Goal: Information Seeking & Learning: Learn about a topic

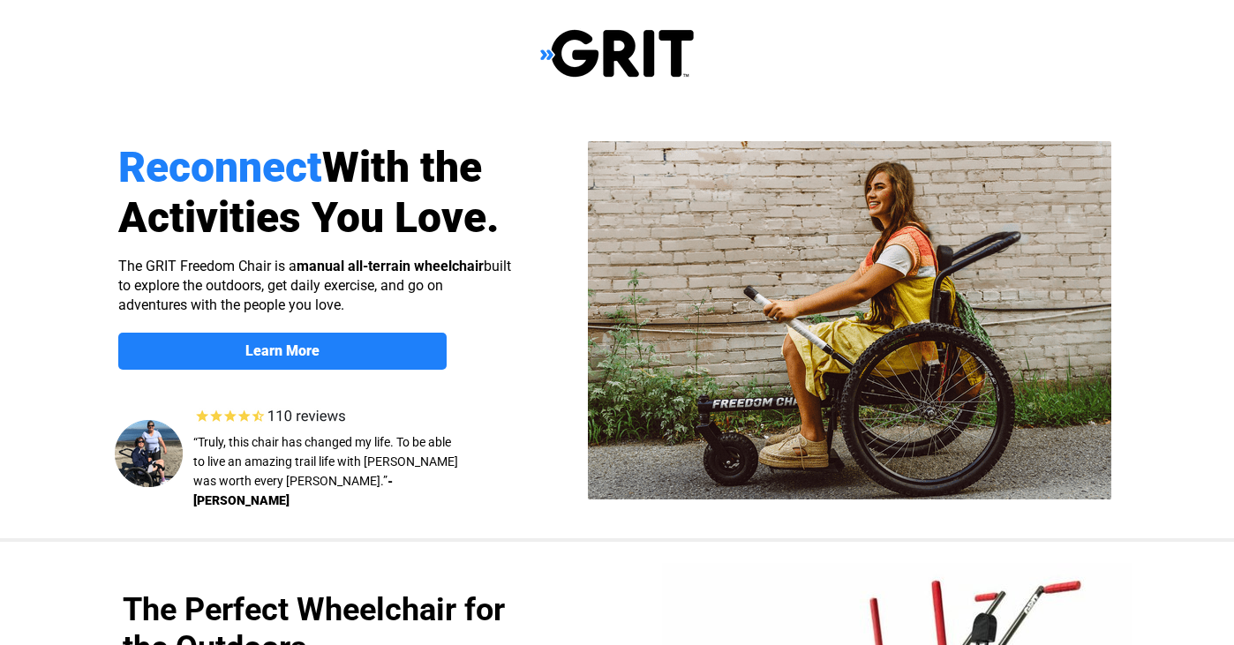
scroll to position [280, 0]
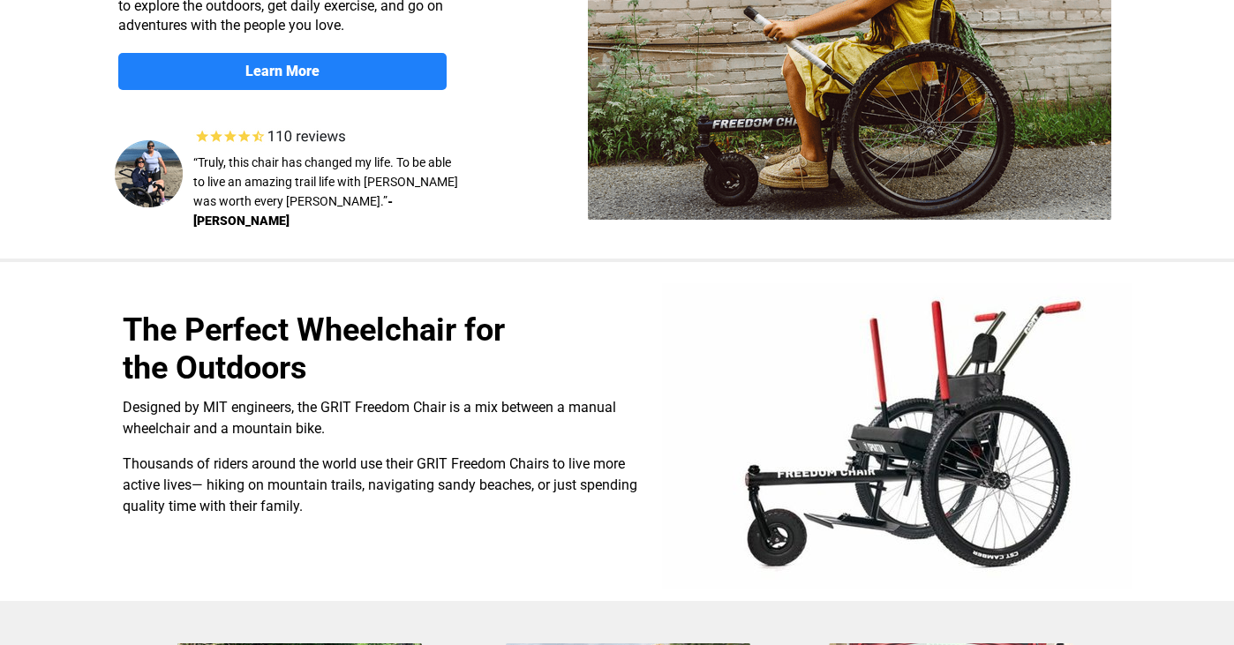
select select "US"
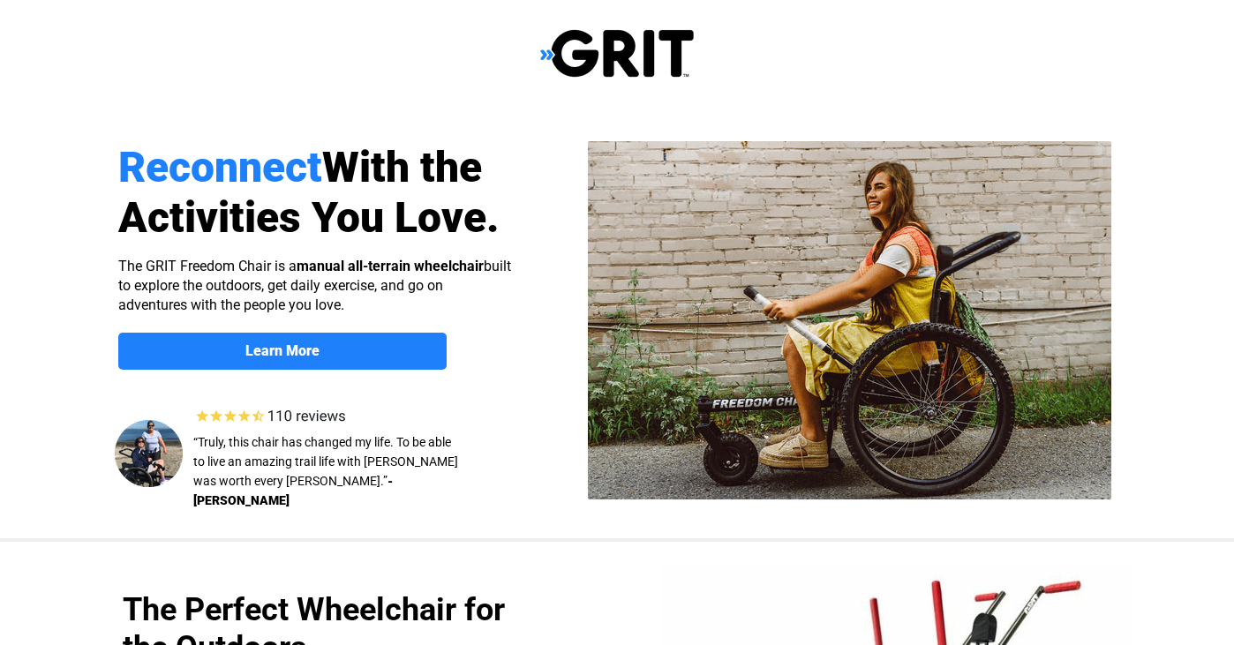
scroll to position [0, 0]
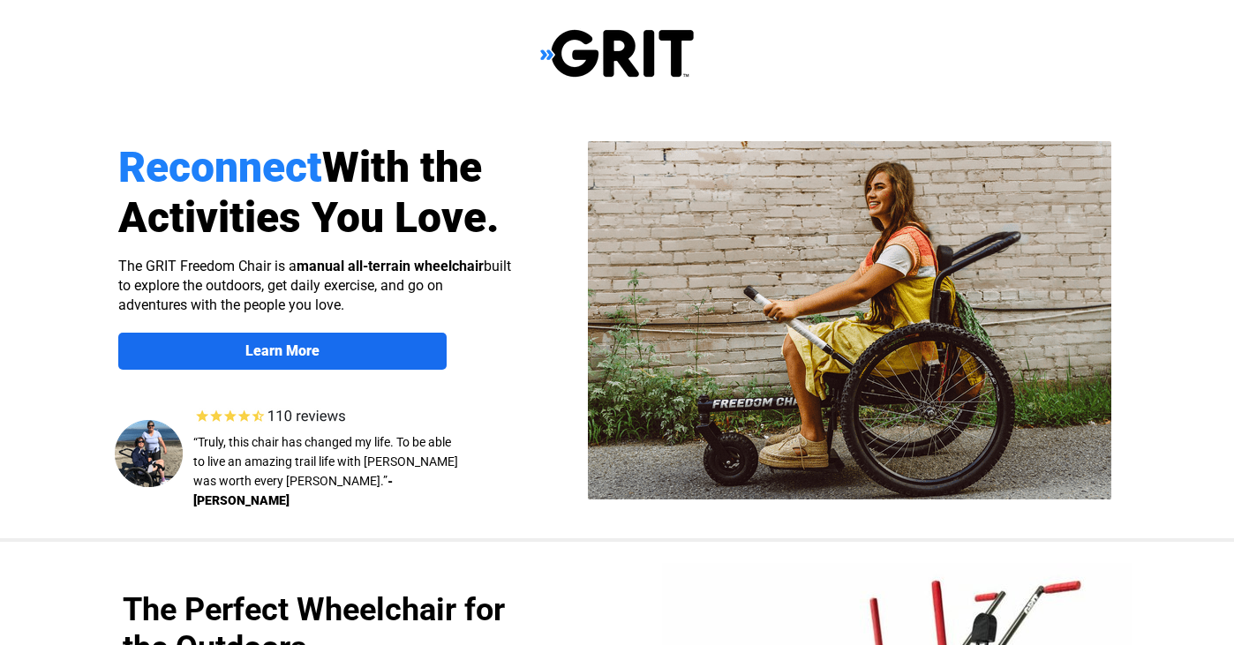
click at [266, 356] on strong "Learn More" at bounding box center [282, 350] width 74 height 17
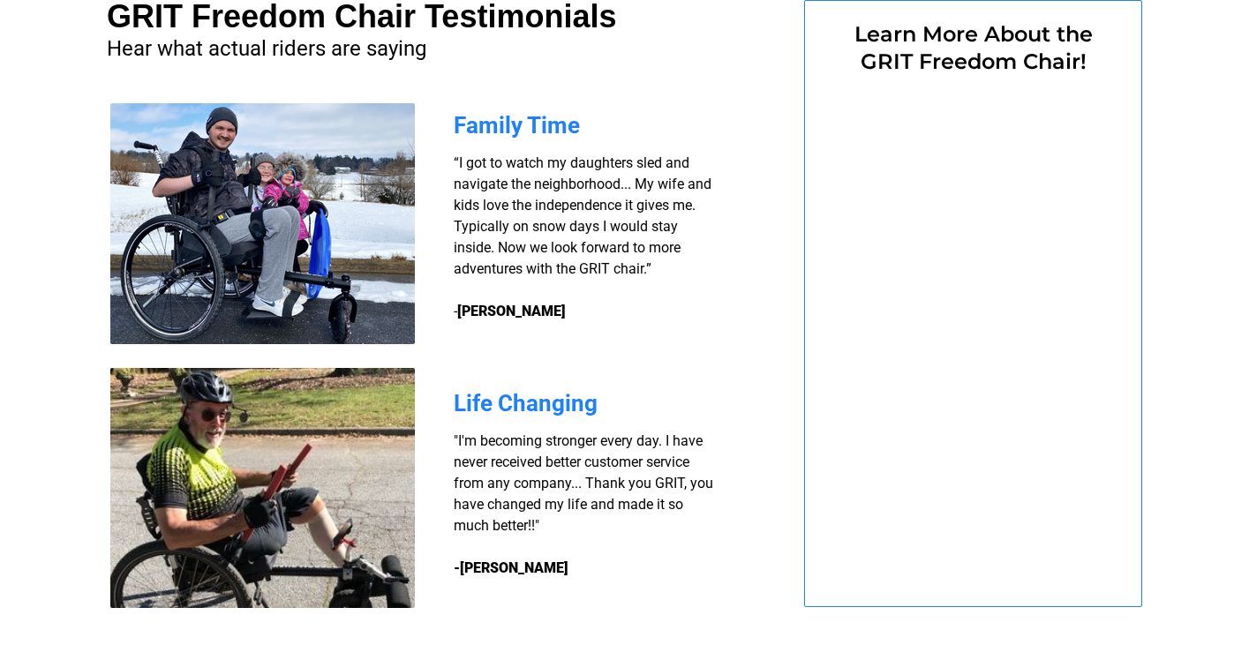
scroll to position [1668, 0]
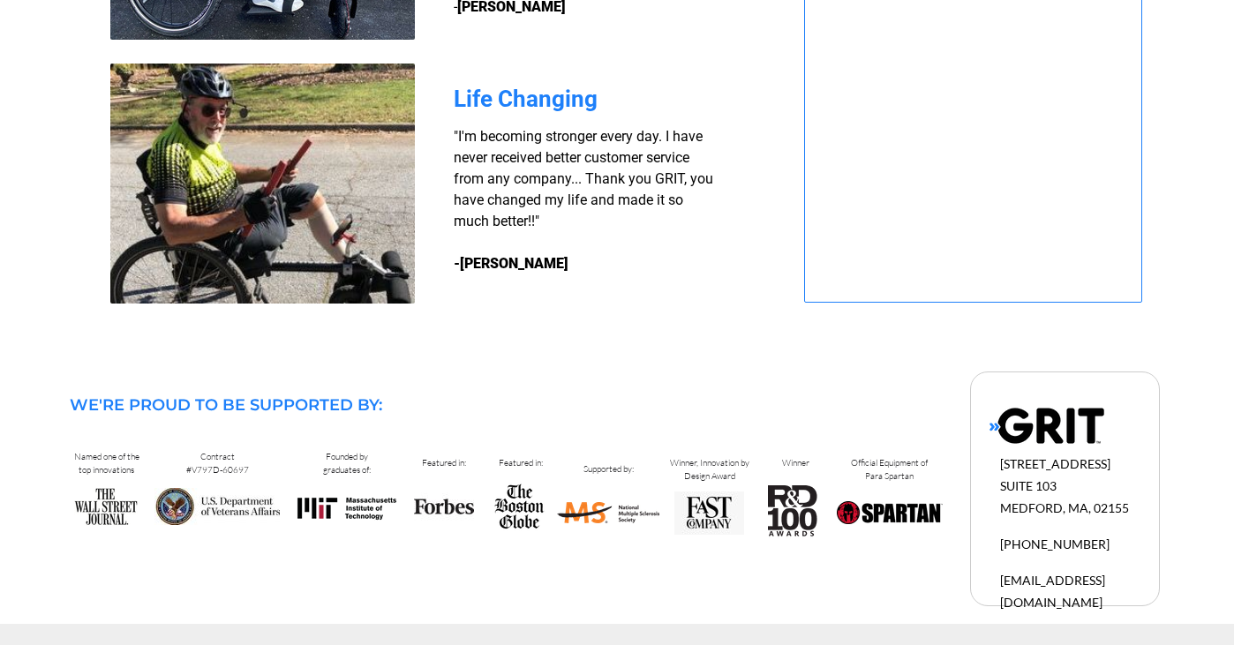
select select "US"
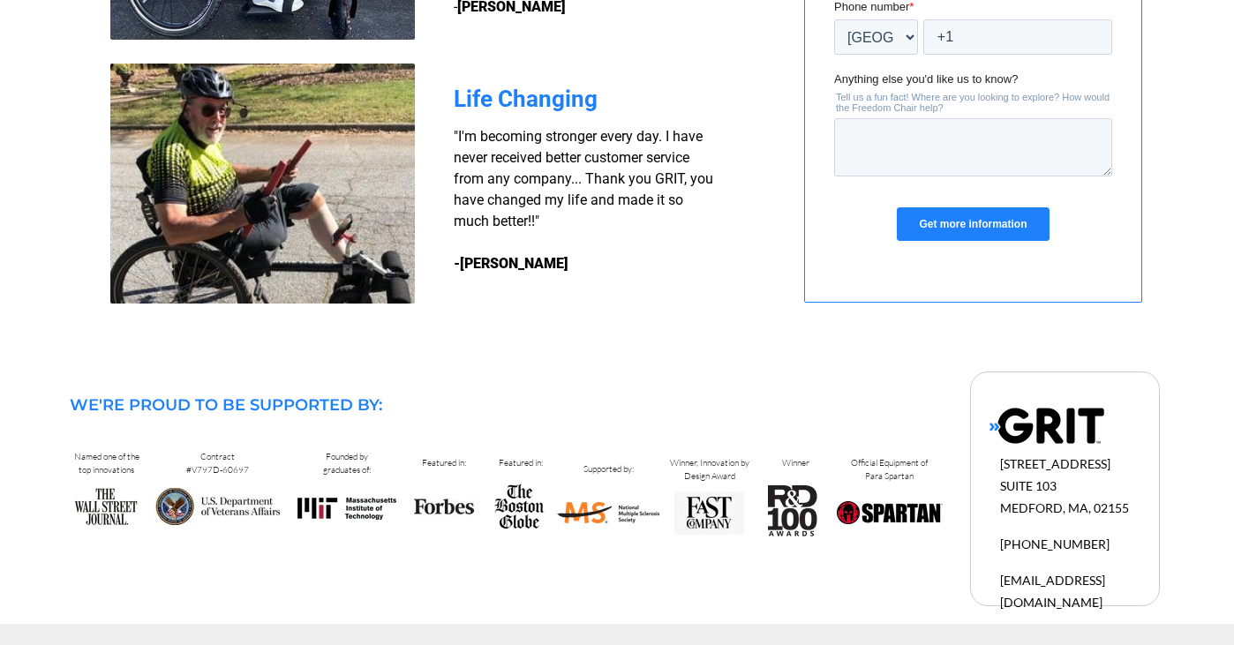
scroll to position [1657, 0]
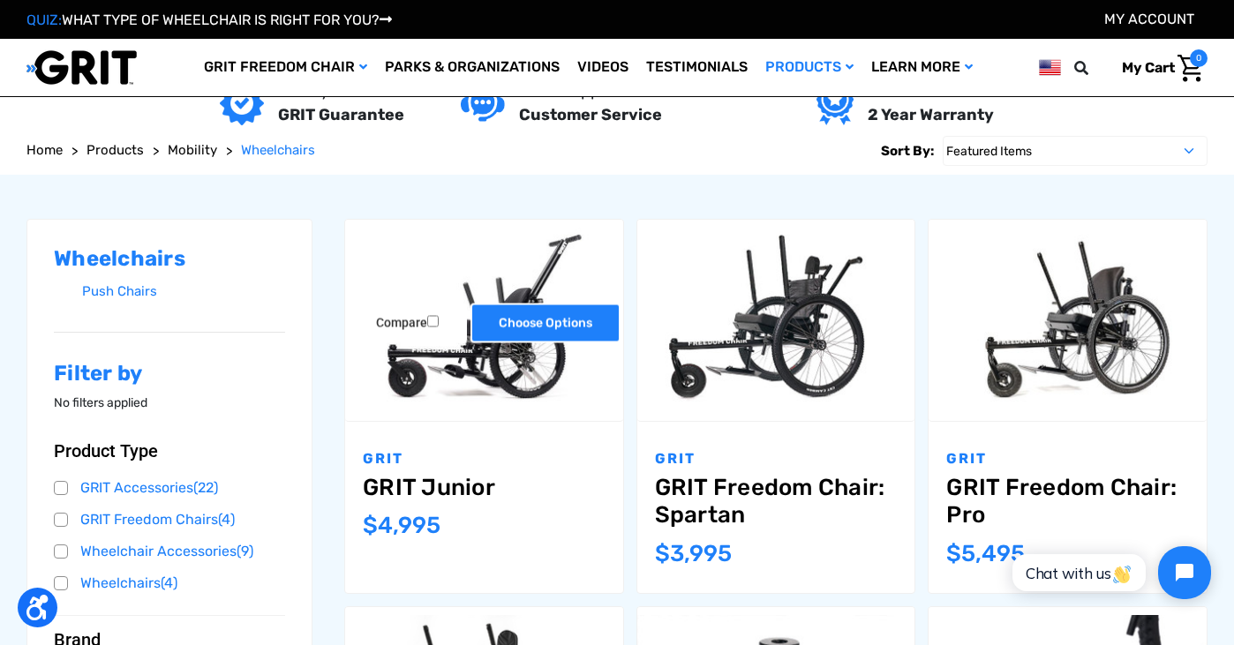
scroll to position [143, 0]
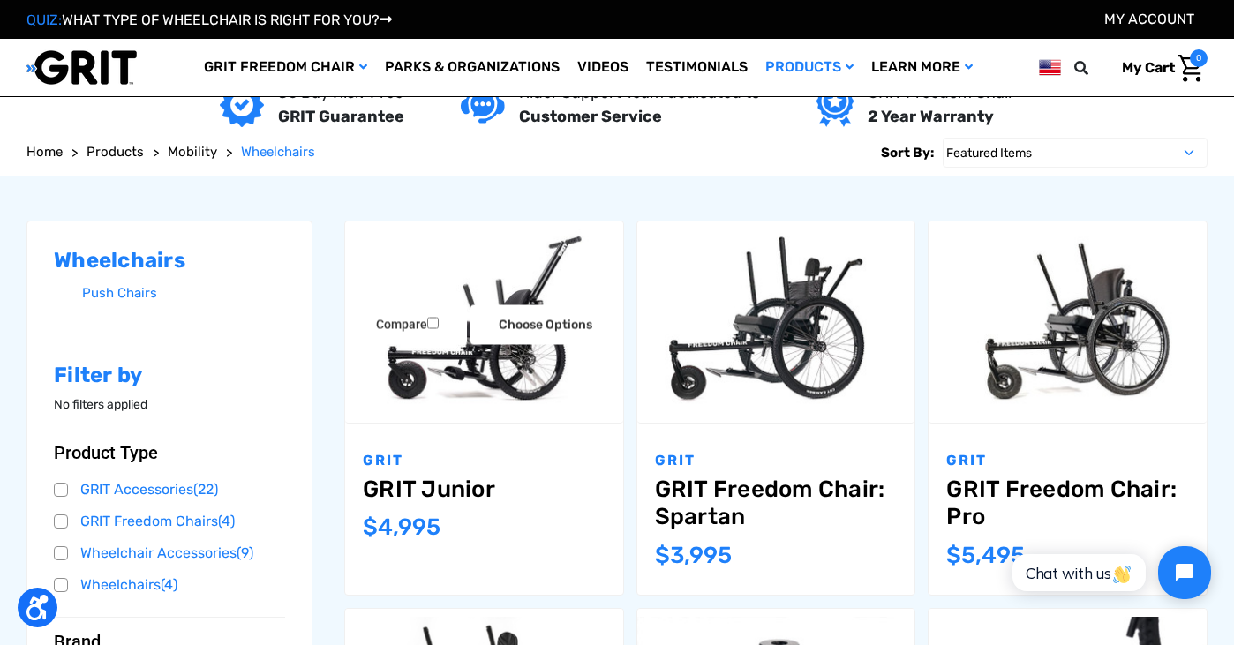
click at [461, 368] on img "GRIT Junior,$4,995.00\a" at bounding box center [484, 321] width 278 height 184
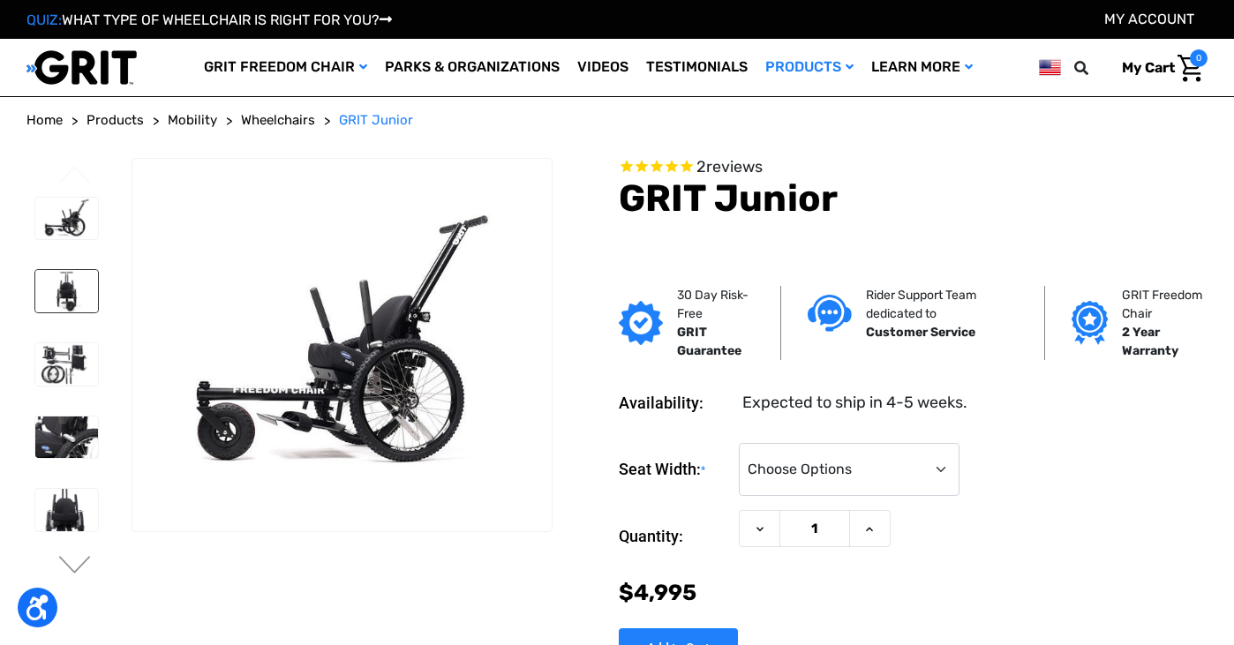
click at [76, 284] on img at bounding box center [66, 291] width 63 height 42
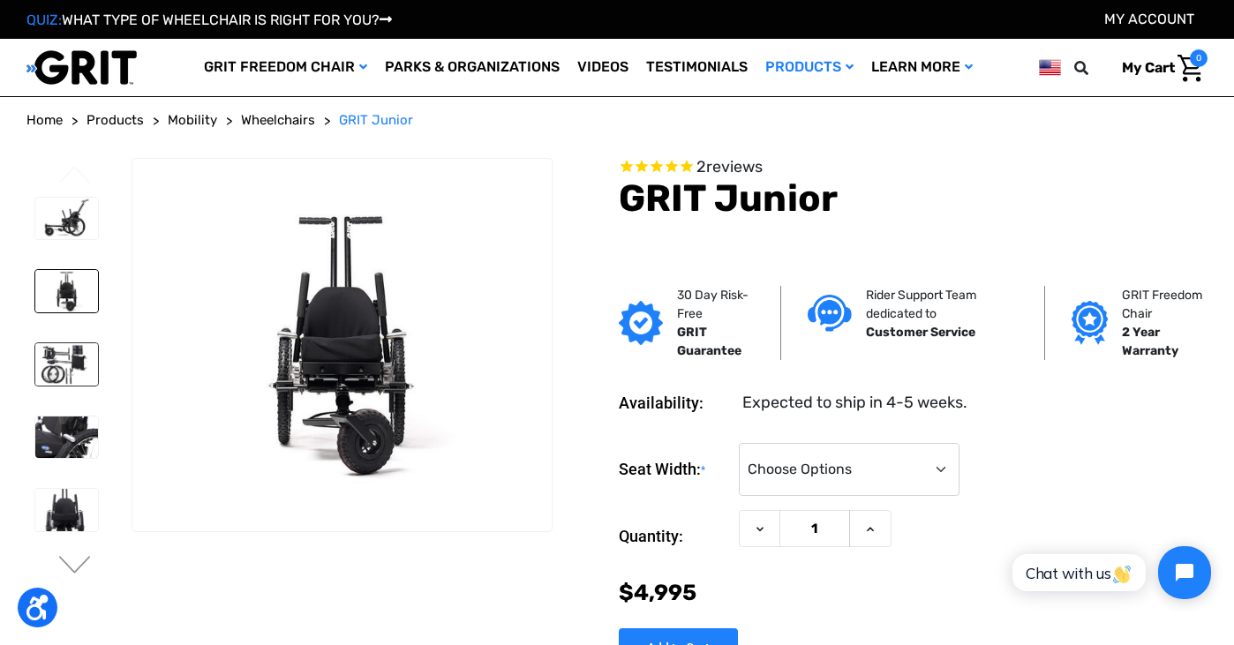
click at [74, 362] on img at bounding box center [66, 364] width 63 height 42
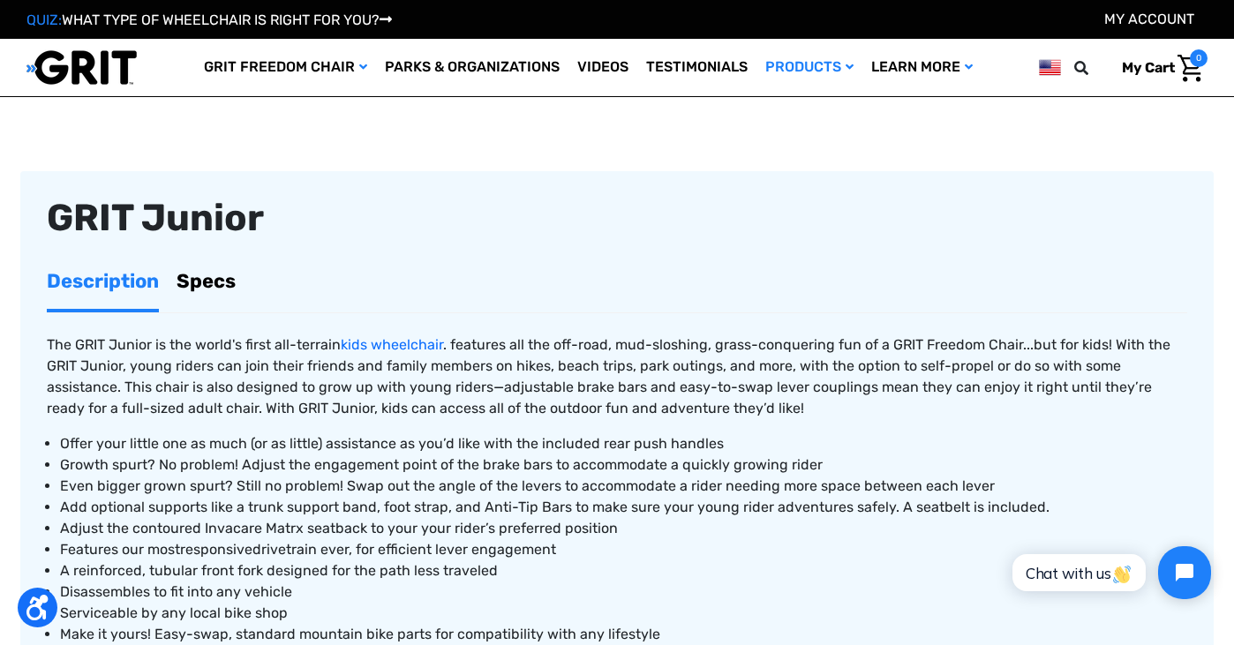
scroll to position [501, 0]
click at [199, 289] on link "Specs" at bounding box center [206, 282] width 59 height 56
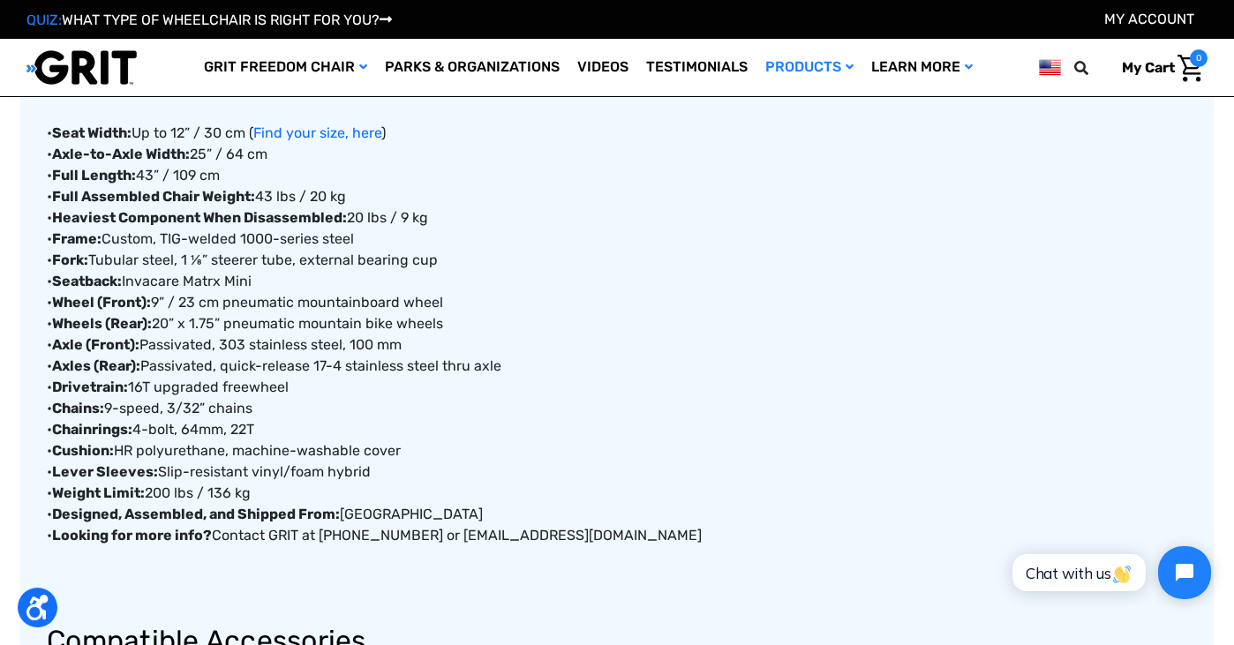
scroll to position [732, 0]
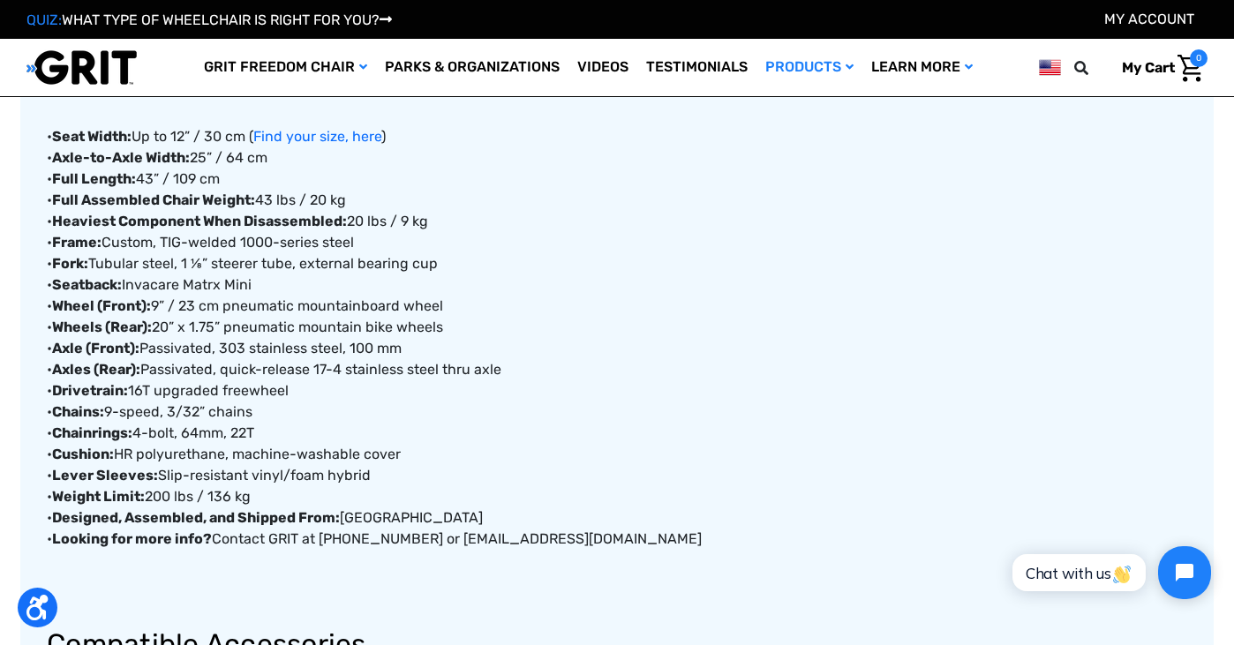
drag, startPoint x: 234, startPoint y: 326, endPoint x: 446, endPoint y: 320, distance: 211.9
click at [446, 320] on div "• Seat Width: Up to 12” / 30 cm ( Find your size, here ) • Axle-to-Axle Width: …" at bounding box center [617, 514] width 1140 height 860
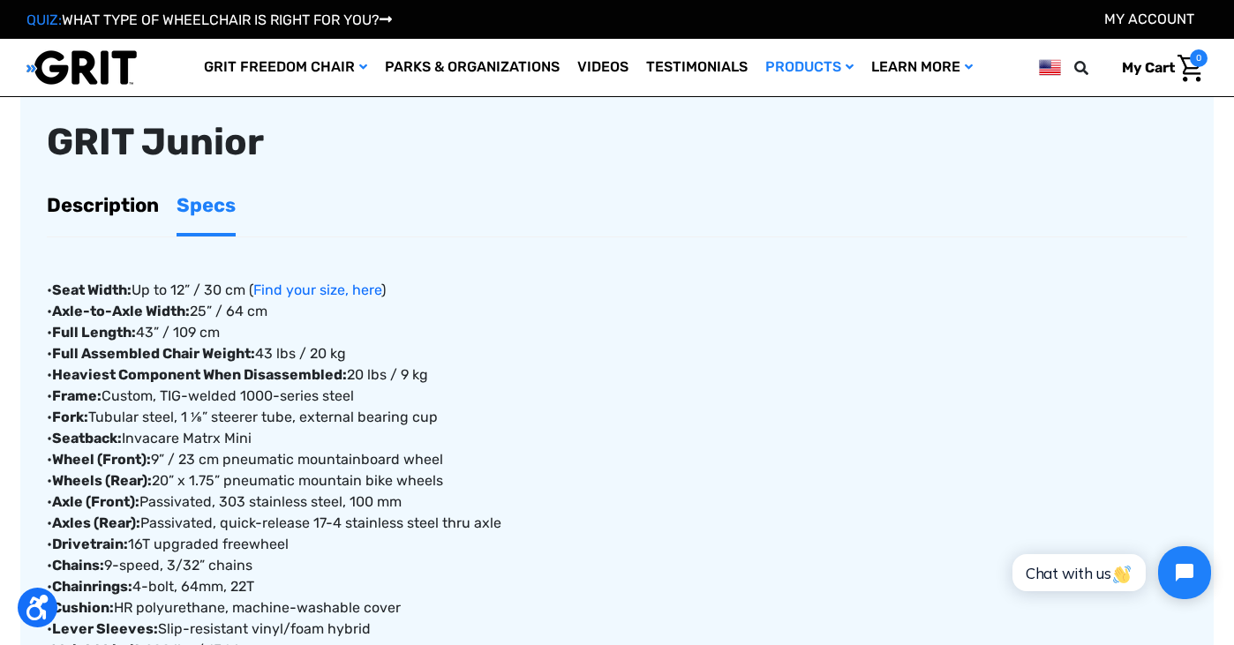
scroll to position [0, 0]
